Goal: Find specific page/section: Find specific page/section

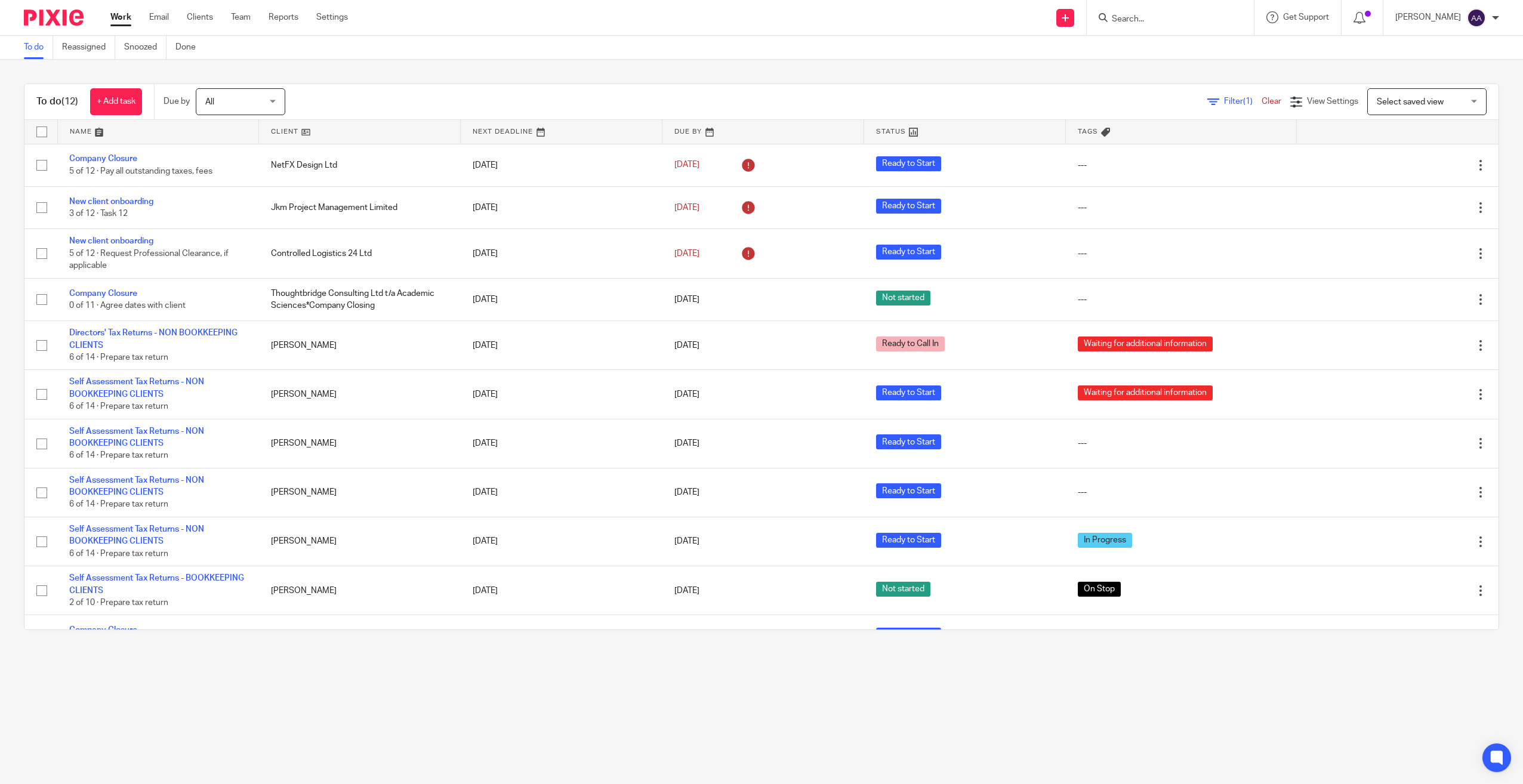
click at [1154, 25] on form at bounding box center [1175, 17] width 127 height 15
click at [1154, 21] on input "Search" at bounding box center [1165, 20] width 108 height 11
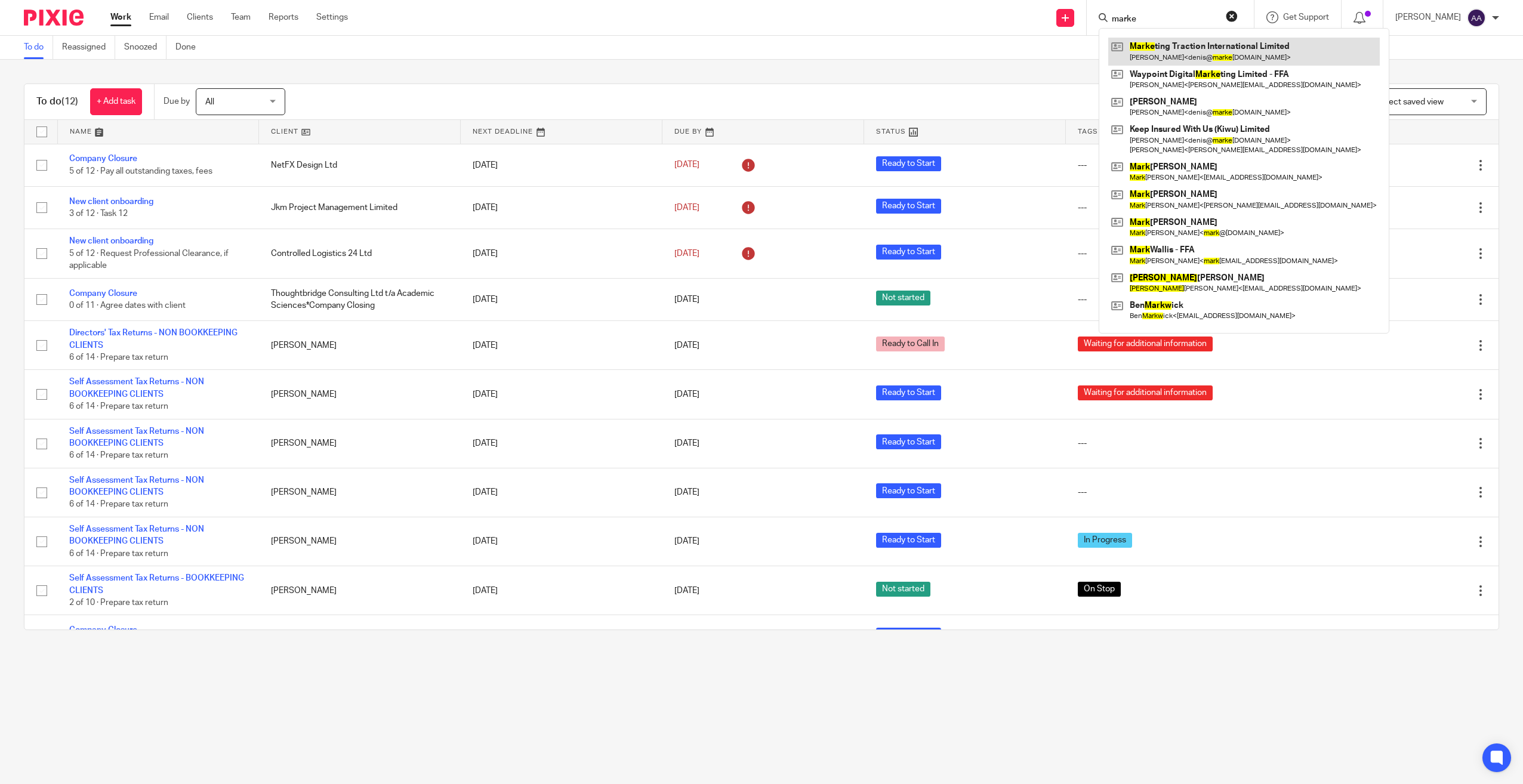
type input "marke"
click at [1211, 46] on link at bounding box center [1244, 51] width 271 height 27
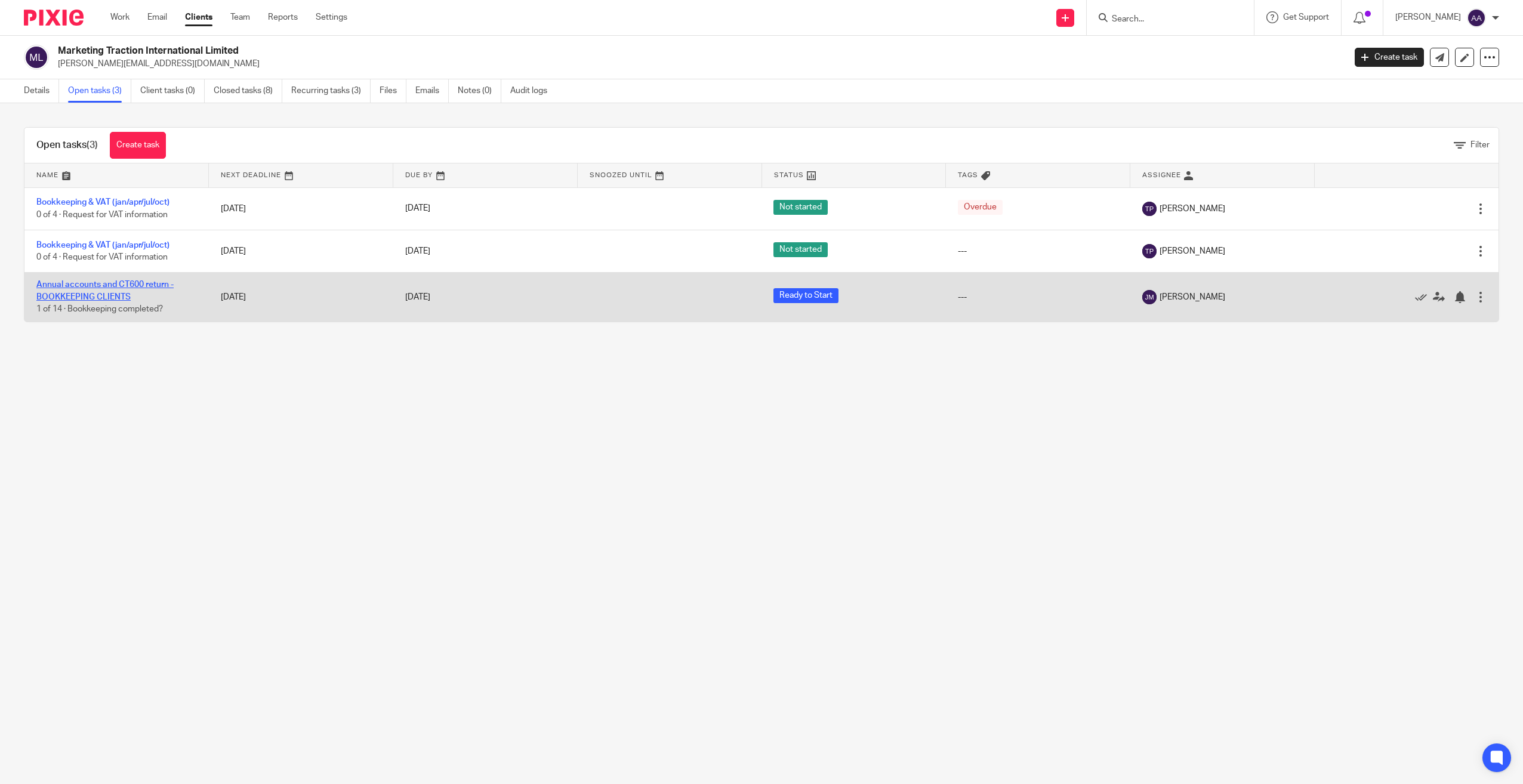
click at [121, 283] on link "Annual accounts and CT600 return - BOOKKEEPING CLIENTS" at bounding box center [105, 291] width 137 height 21
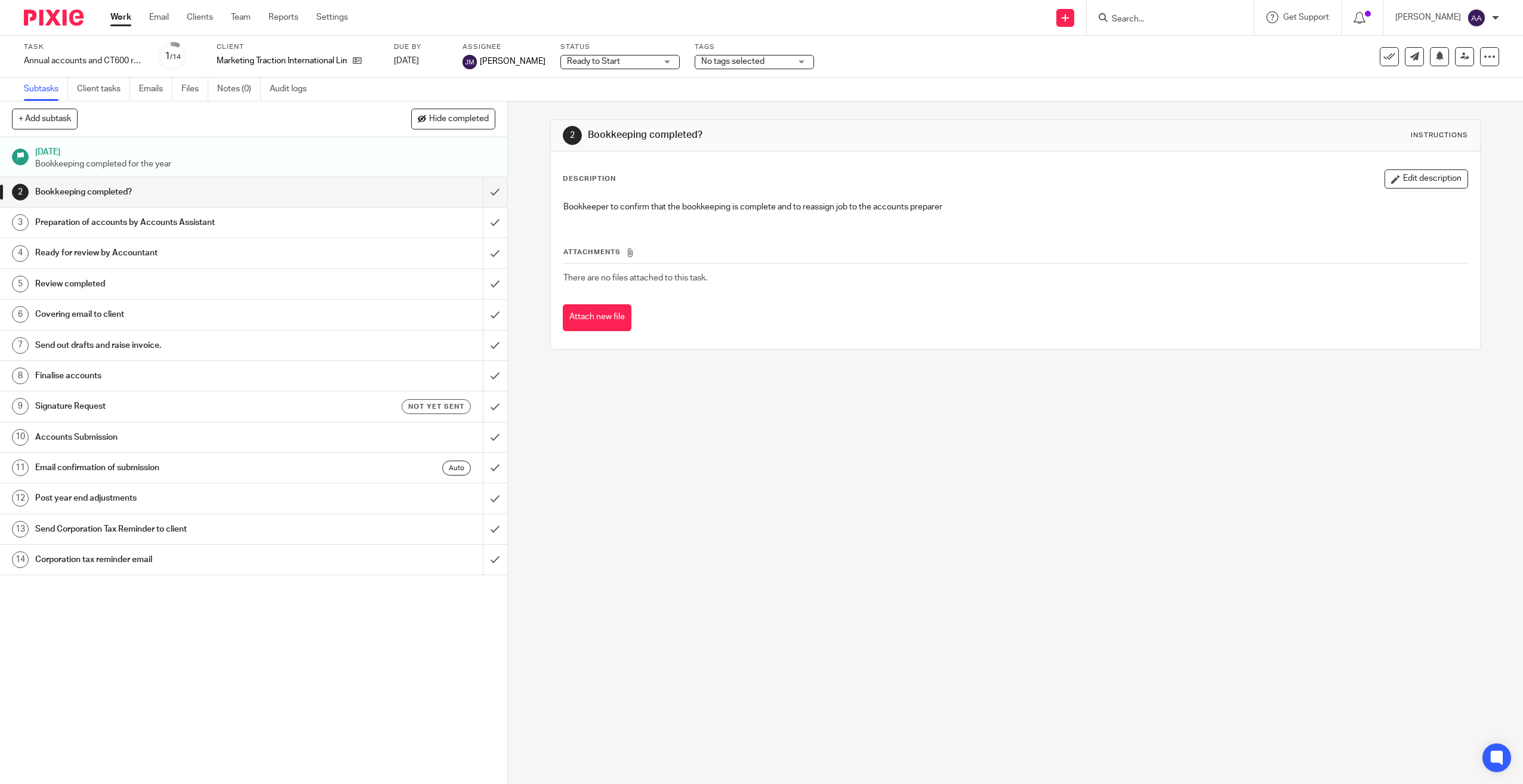
click at [120, 15] on link "Work" at bounding box center [120, 17] width 21 height 12
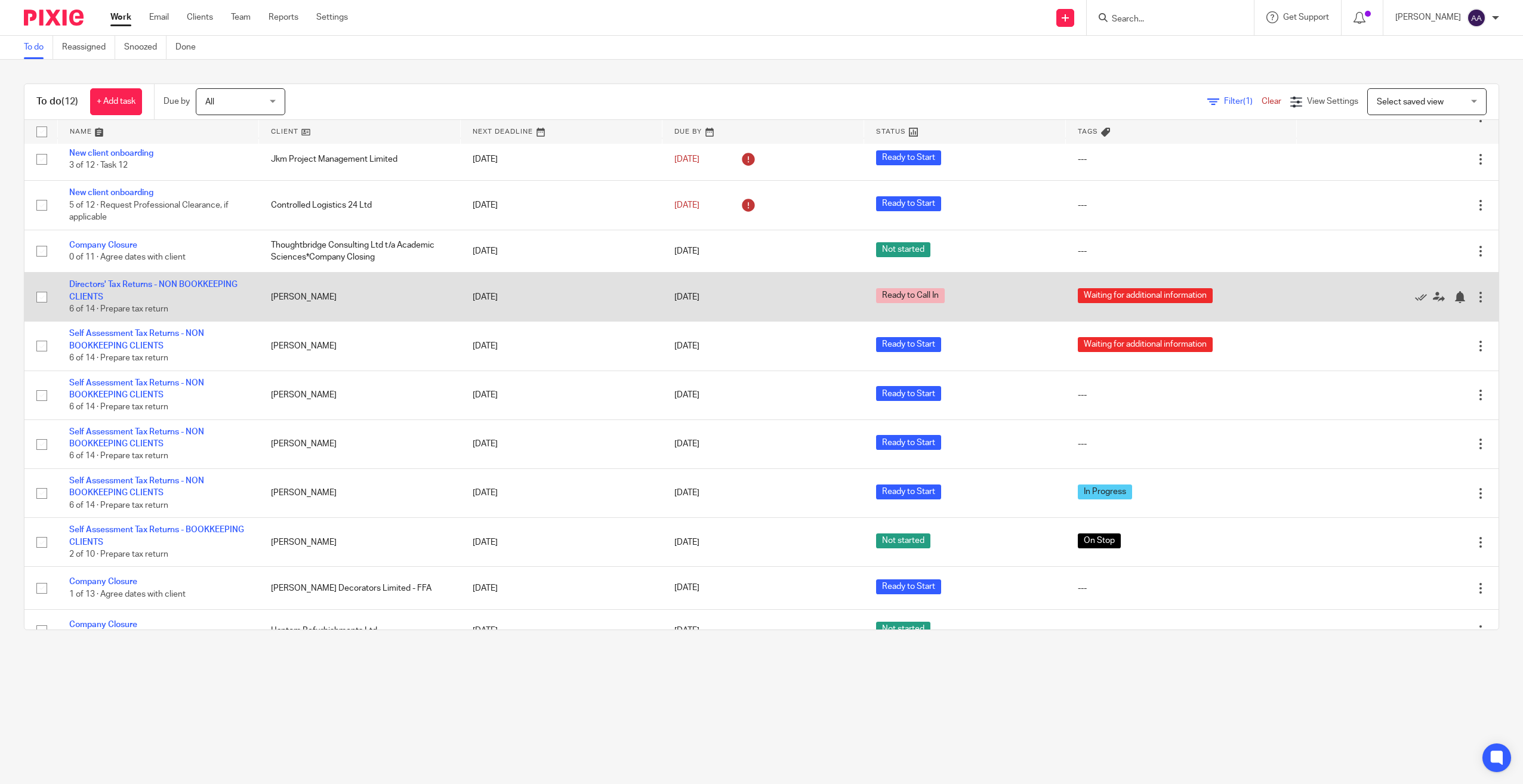
scroll to position [70, 0]
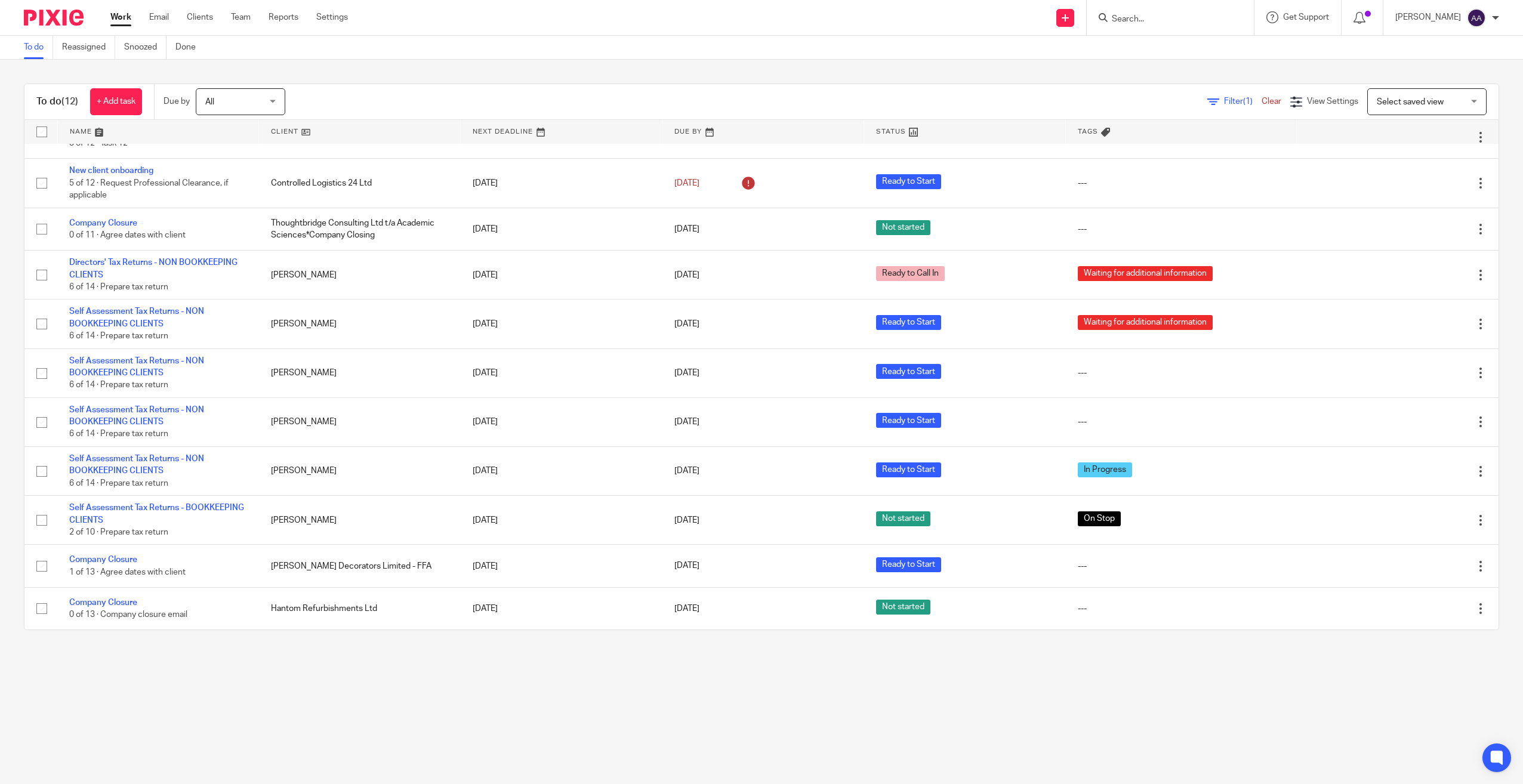
click at [1164, 17] on input "Search" at bounding box center [1165, 20] width 108 height 11
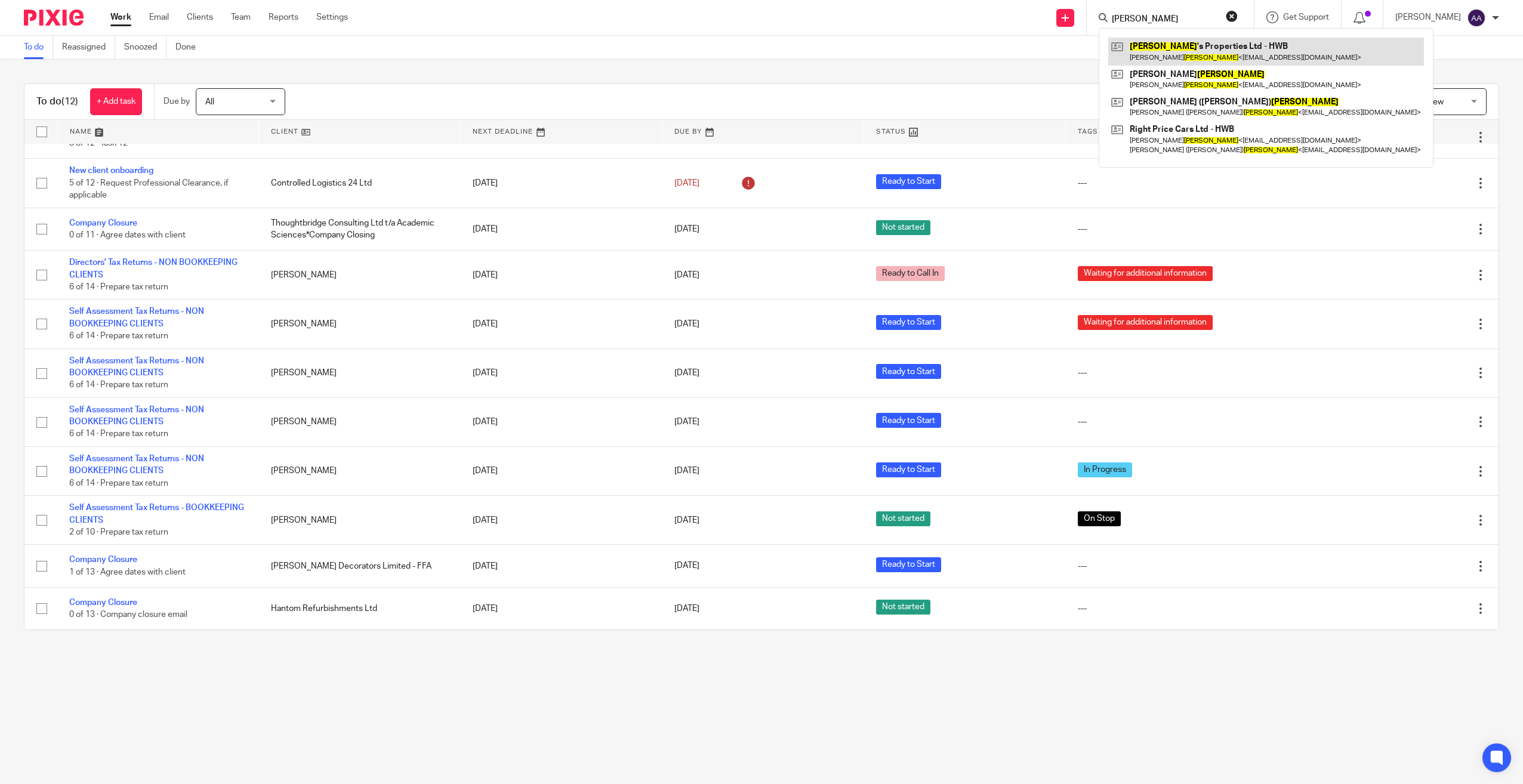
type input "[PERSON_NAME]"
click at [1171, 55] on link at bounding box center [1266, 51] width 316 height 27
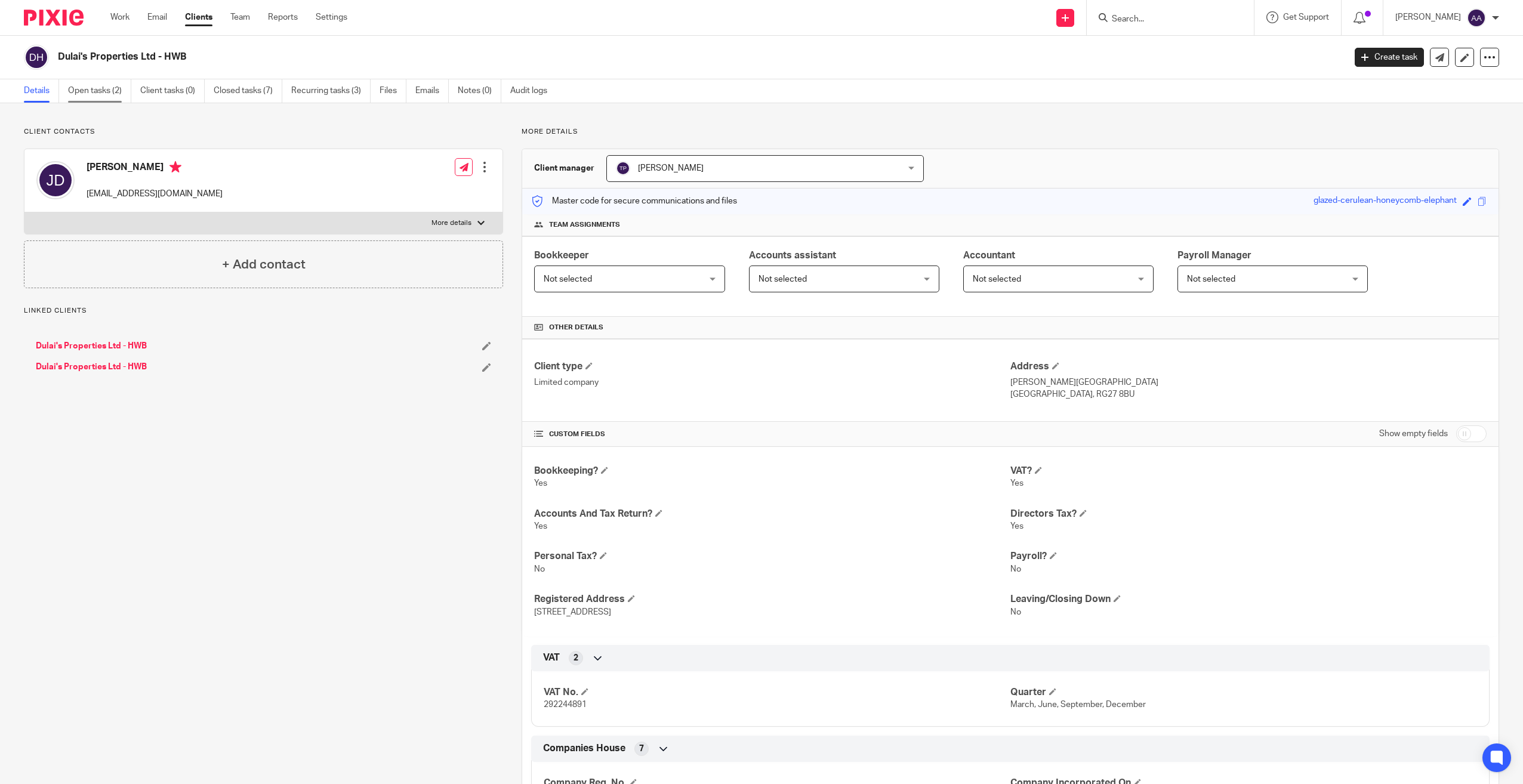
click at [99, 95] on link "Open tasks (2)" at bounding box center [100, 91] width 63 height 23
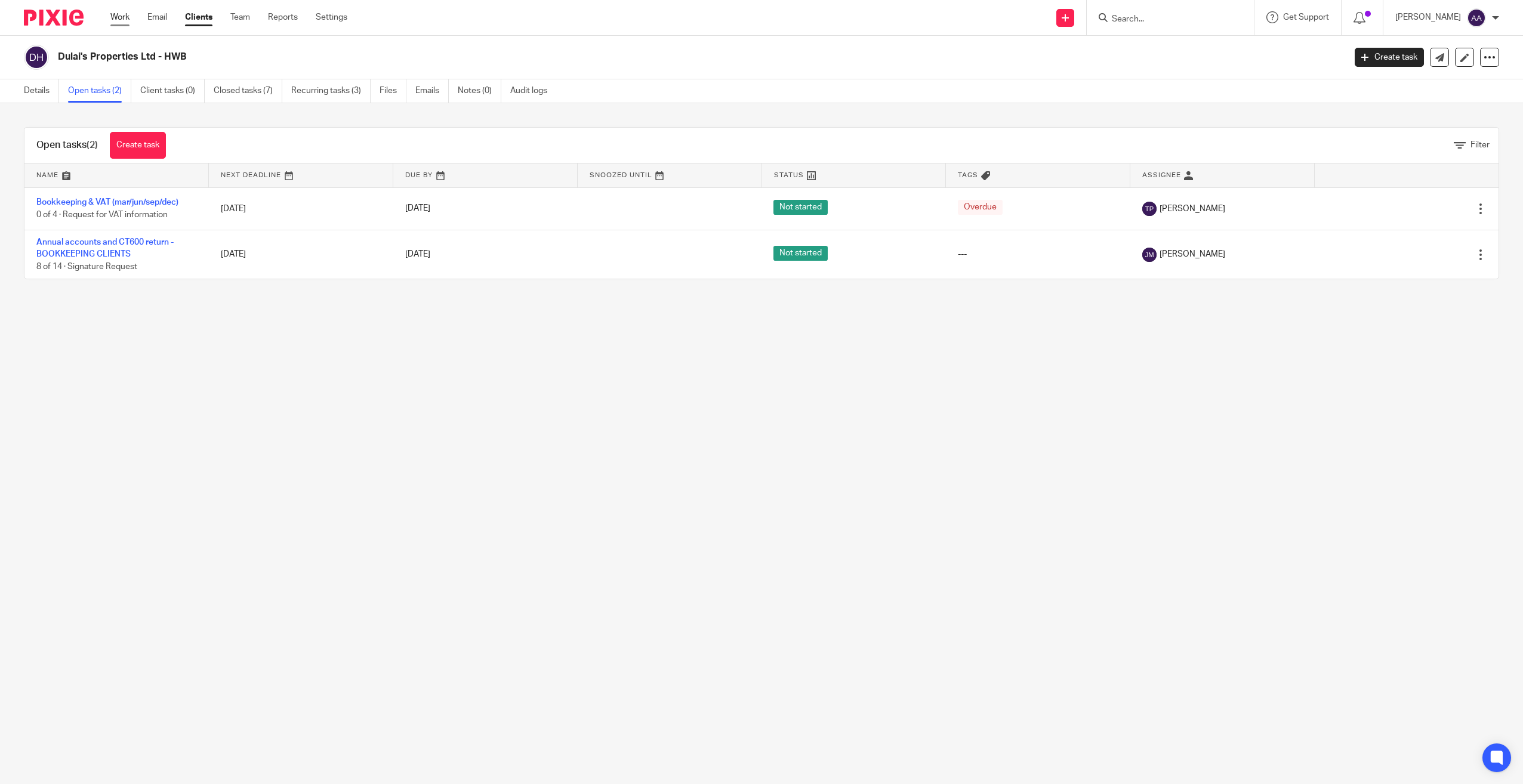
click at [123, 15] on link "Work" at bounding box center [119, 17] width 19 height 12
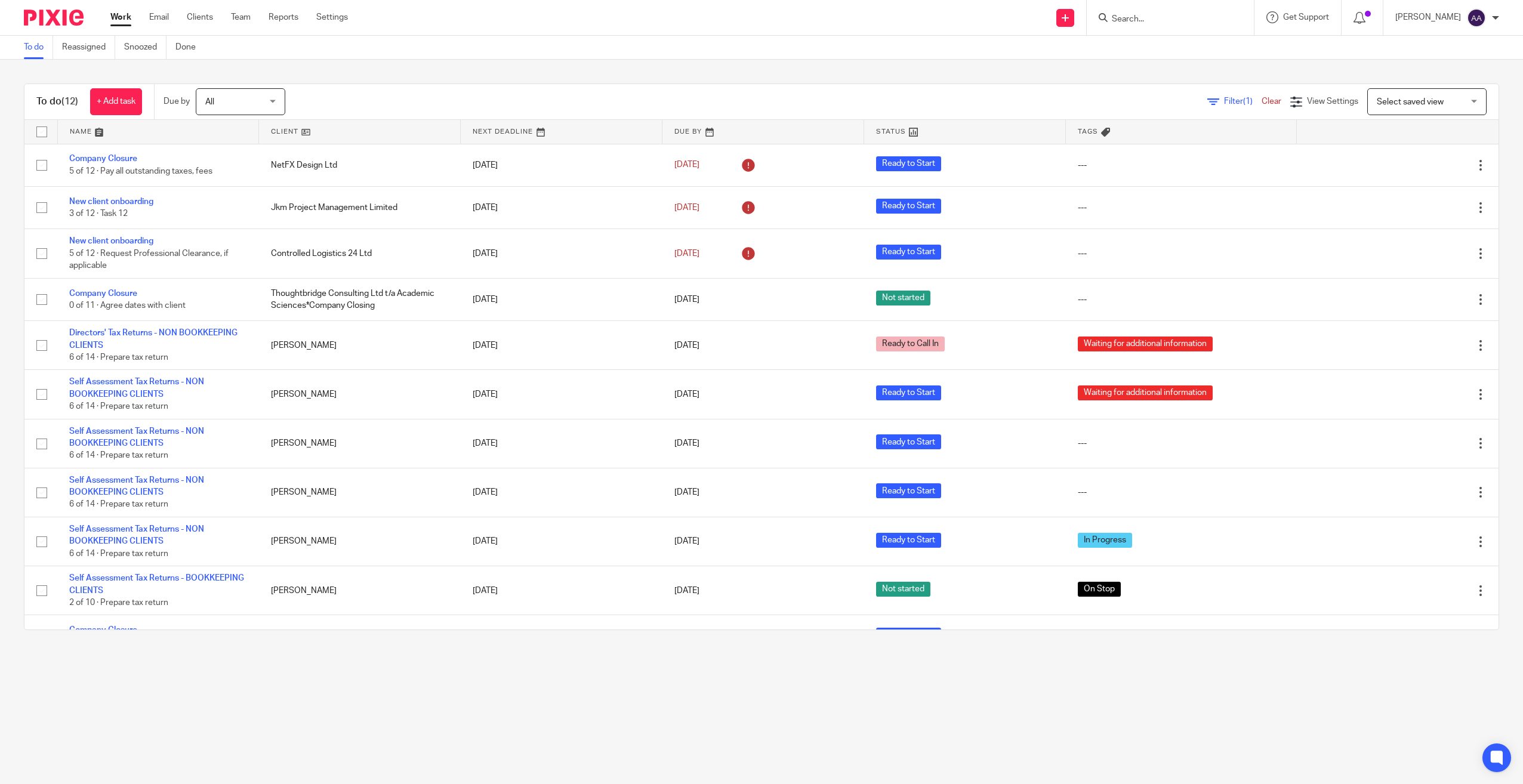
click at [674, 71] on div "To do (12) + Add task Due by All All Today Tomorrow This week Next week This mo…" at bounding box center [761, 357] width 1523 height 594
click at [674, 71] on div "To do (12) + Add task Due by All All Today Tomorrow This week Next week This mo…" at bounding box center [761, 357] width 1523 height 594
click at [1177, 25] on form at bounding box center [1175, 17] width 127 height 15
click at [1175, 23] on input "Search" at bounding box center [1165, 20] width 108 height 11
